Goal: Information Seeking & Learning: Learn about a topic

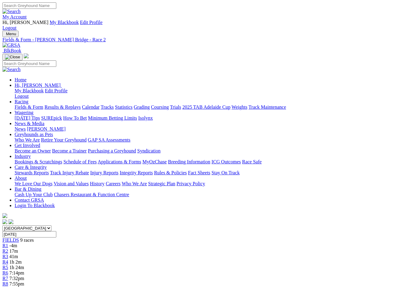
click at [23, 105] on link "Fields & Form" at bounding box center [29, 107] width 29 height 5
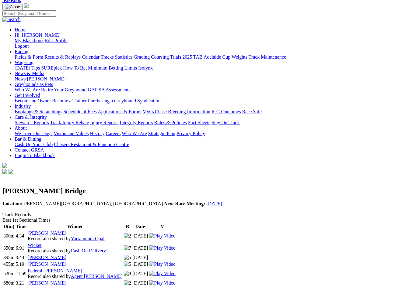
scroll to position [50, 0]
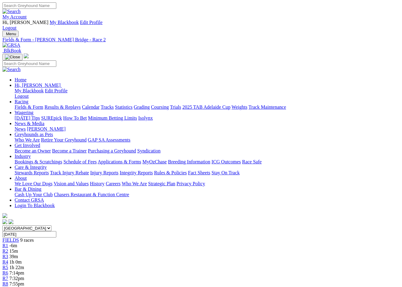
click at [8, 249] on span "R2" at bounding box center [5, 251] width 6 height 5
click at [63, 105] on link "Results & Replays" at bounding box center [62, 107] width 36 height 5
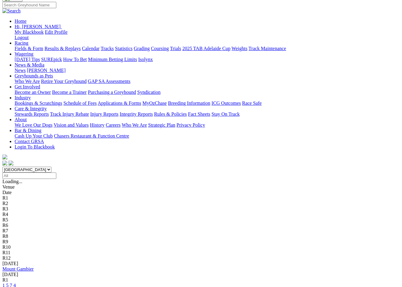
scroll to position [42, 0]
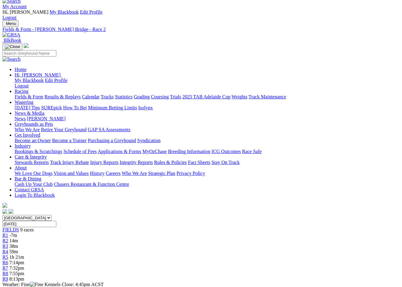
scroll to position [19, 0]
